Goal: Task Accomplishment & Management: Manage account settings

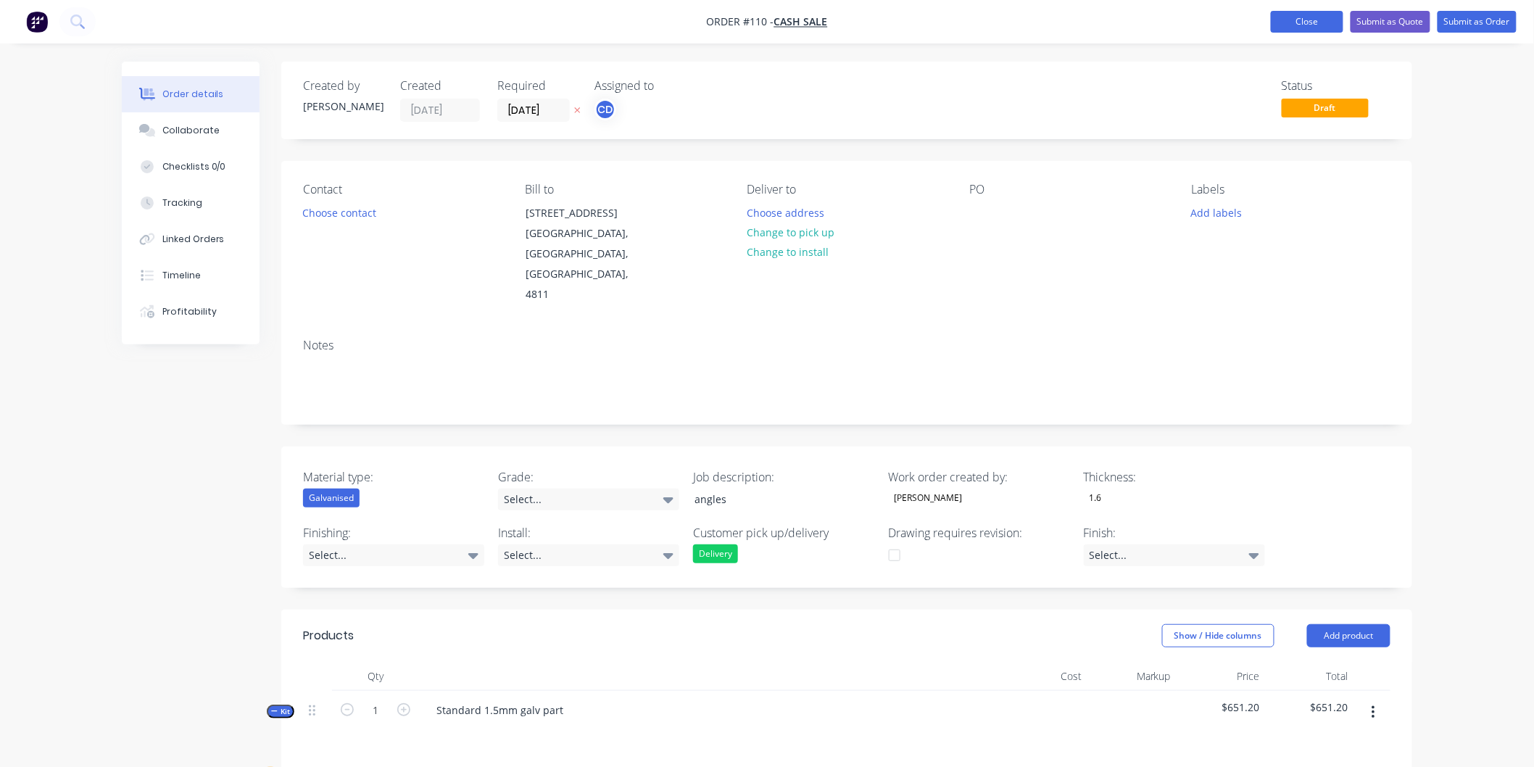
click at [1330, 25] on button "Close" at bounding box center [1307, 22] width 72 height 22
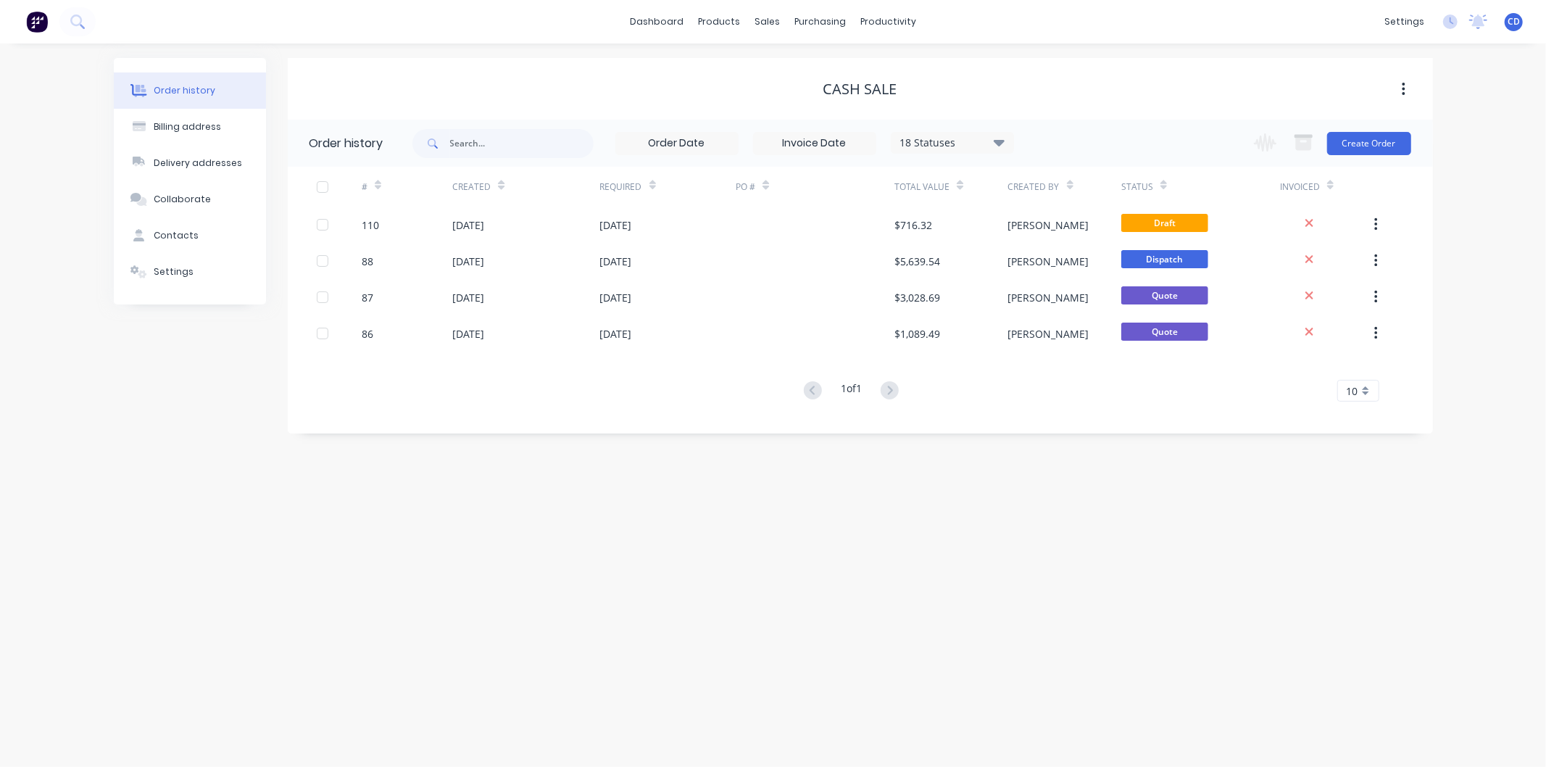
click at [1516, 22] on span "CD" at bounding box center [1514, 21] width 12 height 13
click at [1408, 175] on button "Sign out" at bounding box center [1424, 181] width 192 height 29
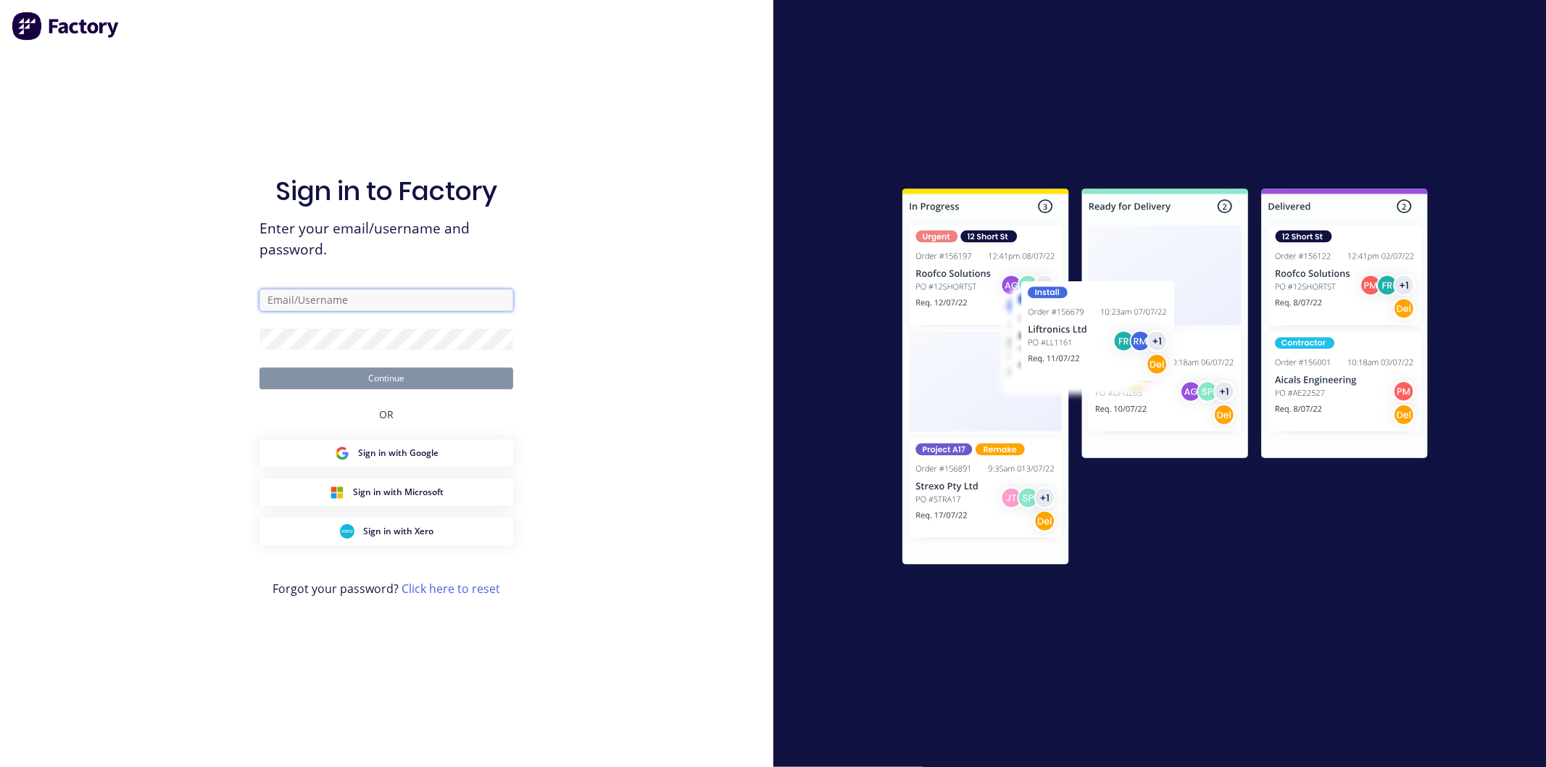
type input "[PERSON_NAME][EMAIL_ADDRESS][DOMAIN_NAME]"
click at [611, 255] on div "Sign in to Factory Enter your email/username and password. [PERSON_NAME][EMAIL_…" at bounding box center [387, 383] width 774 height 767
click at [284, 373] on button "Continue" at bounding box center [387, 379] width 254 height 22
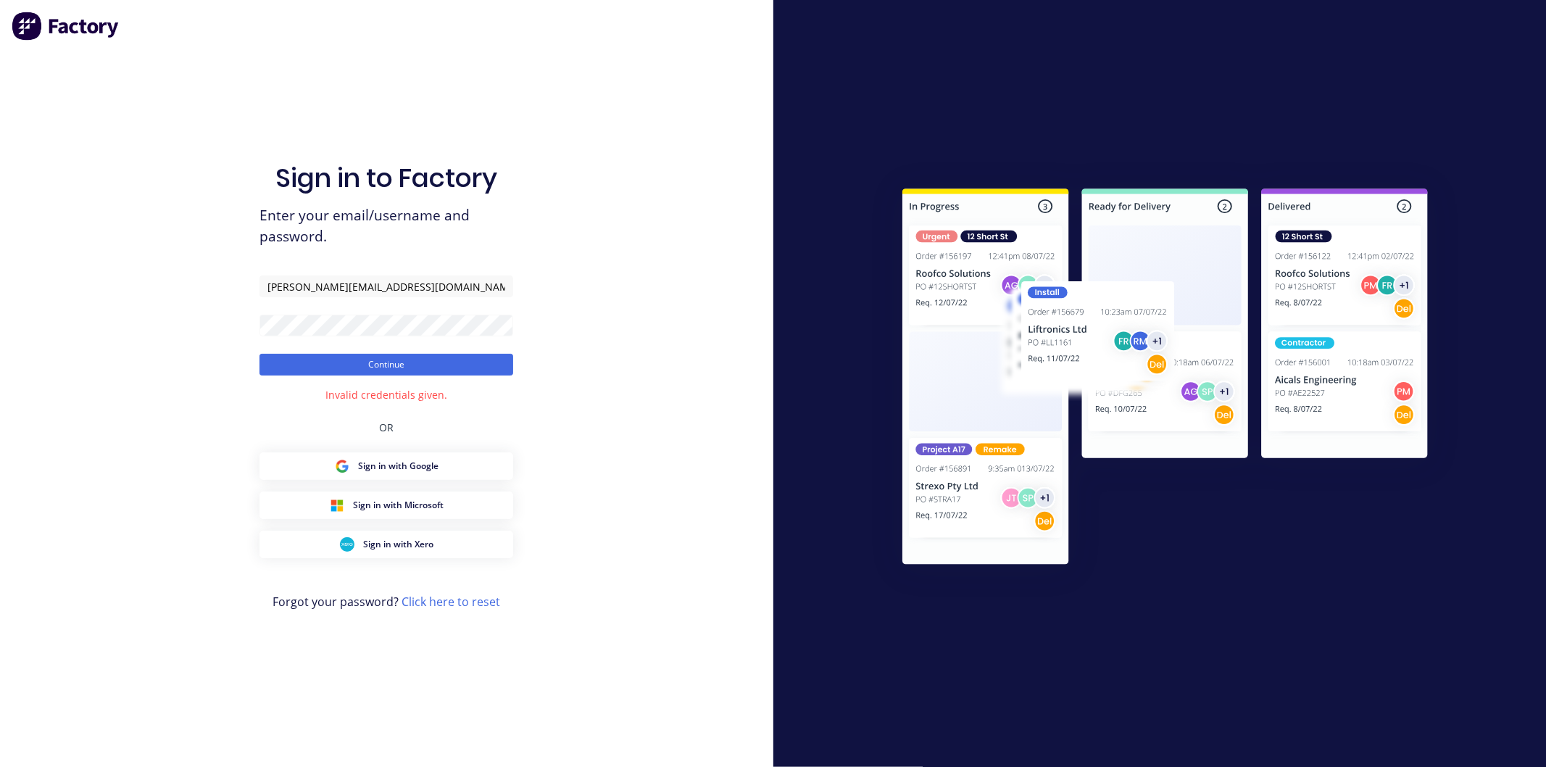
click at [699, 344] on div "Sign in to Factory Enter your email/username and password. [PERSON_NAME][EMAIL_…" at bounding box center [387, 383] width 774 height 767
click at [596, 249] on div "Sign in to Factory Enter your email/username and password. [PERSON_NAME][EMAIL_…" at bounding box center [387, 383] width 774 height 767
click at [207, 318] on div "Sign in to Factory Enter your email/username and password. [PERSON_NAME][EMAIL_…" at bounding box center [387, 383] width 774 height 767
click at [260, 354] on button "Continue" at bounding box center [387, 365] width 254 height 22
